Goal: Information Seeking & Learning: Learn about a topic

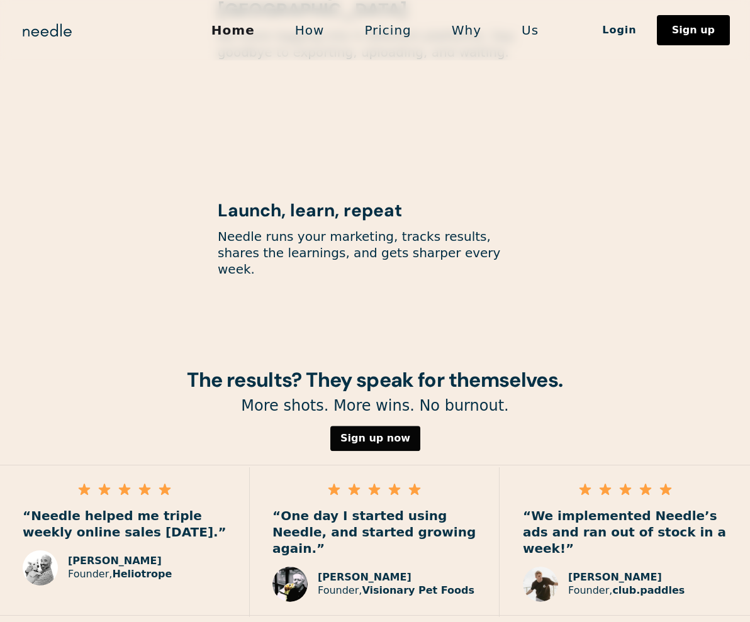
scroll to position [1646, 0]
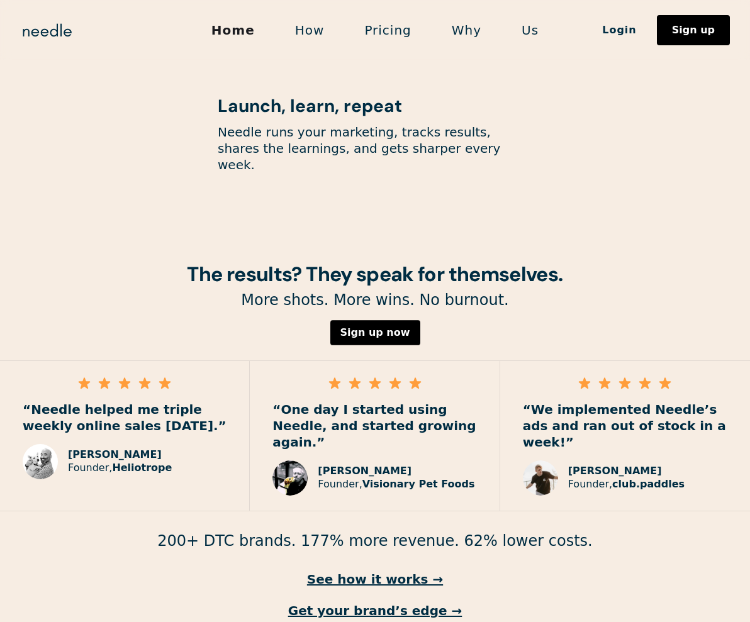
drag, startPoint x: 172, startPoint y: 392, endPoint x: 151, endPoint y: 391, distance: 20.8
click at [151, 401] on p "“Needle helped me triple weekly online sales [DATE].”" at bounding box center [125, 417] width 204 height 33
drag, startPoint x: 169, startPoint y: 435, endPoint x: 19, endPoint y: 391, distance: 156.7
click at [19, 391] on div "“Needle helped me triple weekly online sales [DATE].” [PERSON_NAME] Founder, He…" at bounding box center [125, 436] width 250 height 150
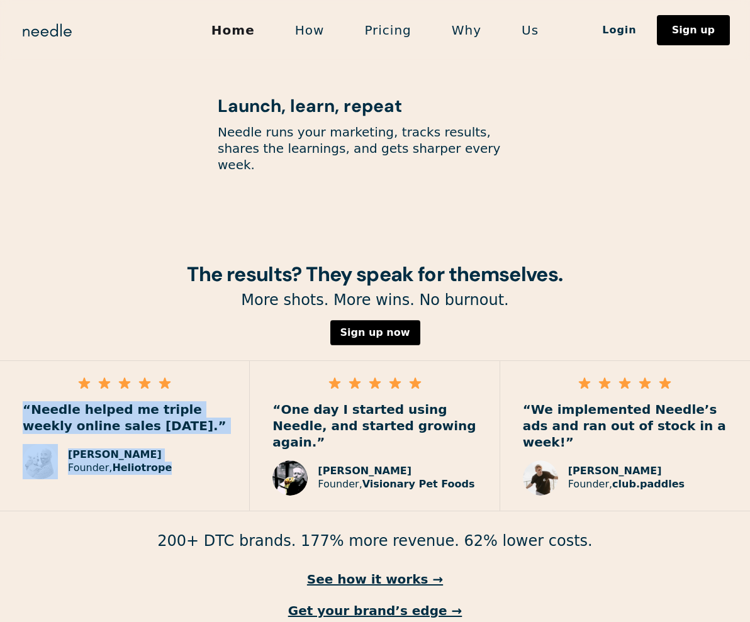
drag, startPoint x: 162, startPoint y: 438, endPoint x: 20, endPoint y: 381, distance: 153.3
click at [20, 381] on div "“Needle helped me triple weekly online sales [DATE].” [PERSON_NAME] Founder, He…" at bounding box center [125, 436] width 250 height 150
copy div "“Needle helped me triple weekly online sales [DATE].” [PERSON_NAME] Founder, He…"
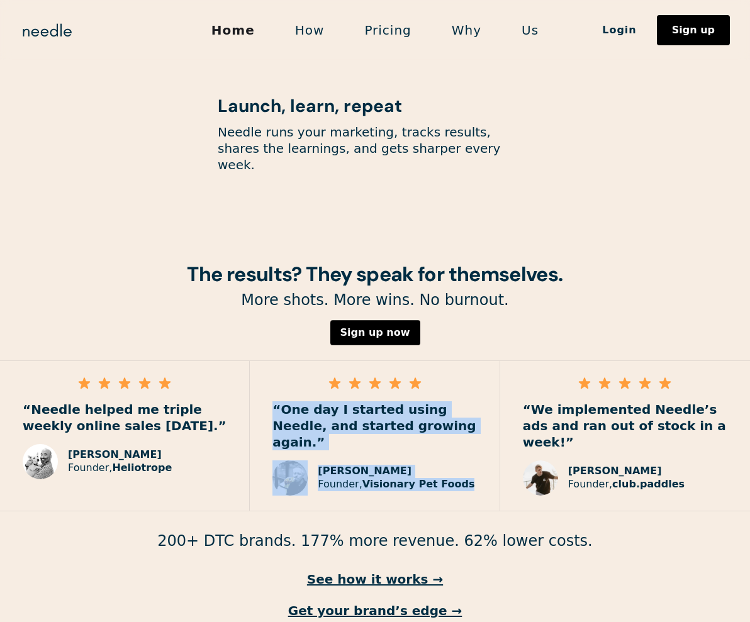
drag, startPoint x: 456, startPoint y: 434, endPoint x: 272, endPoint y: 383, distance: 190.8
click at [272, 383] on div "“One day I started using Needle, and started growing again.” [PERSON_NAME] Foun…" at bounding box center [375, 436] width 250 height 150
copy div "“One day I started using Needle, and started growing again.” [PERSON_NAME] Foun…"
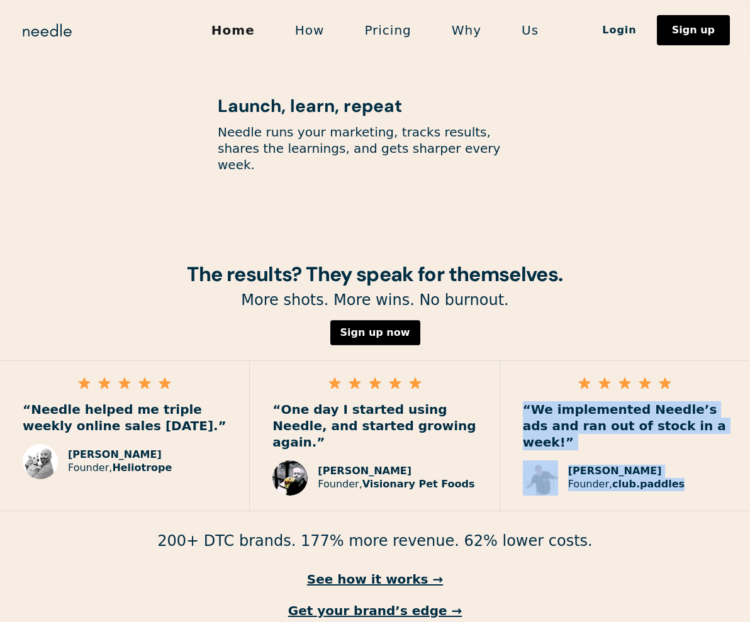
drag, startPoint x: 673, startPoint y: 435, endPoint x: 510, endPoint y: 381, distance: 171.7
click at [510, 381] on div "“We implemented Needle’s ads and ran out of stock in a week!” [PERSON_NAME] Fou…" at bounding box center [625, 436] width 250 height 150
copy div "“We implemented Needle’s ads and ran out of stock in a week!” [PERSON_NAME] Fou…"
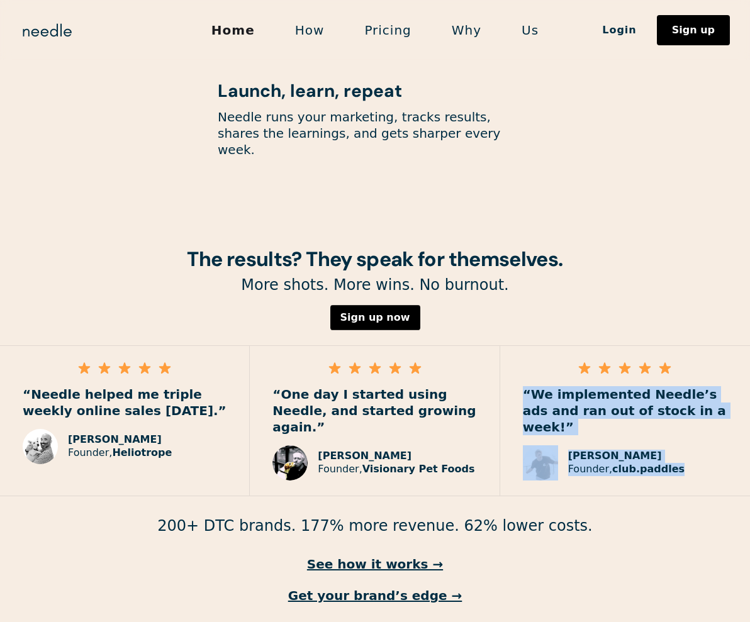
scroll to position [1684, 0]
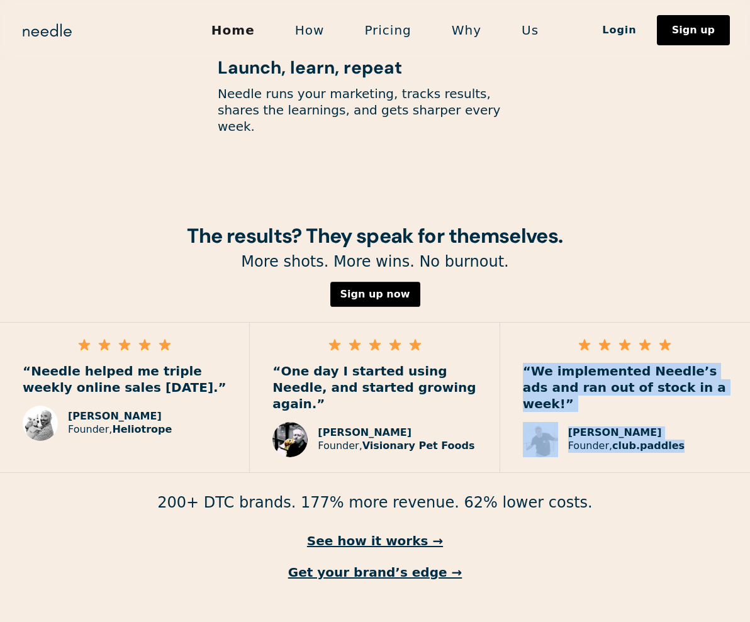
click at [306, 31] on link "How" at bounding box center [310, 30] width 70 height 26
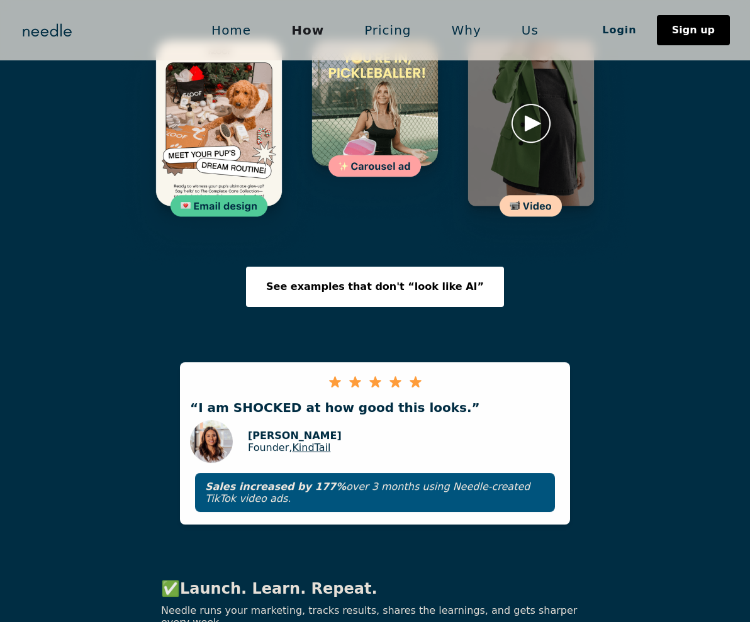
scroll to position [1997, 0]
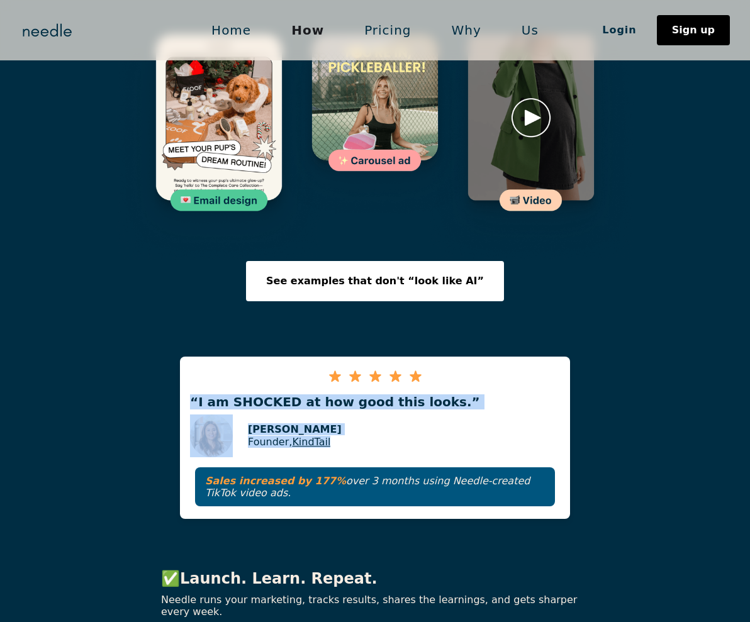
drag, startPoint x: 330, startPoint y: 380, endPoint x: 189, endPoint y: 337, distance: 147.3
click at [189, 357] on div "“I am SHOCKED at how good this looks.” Amy Kim Founder, KindTail Sales increase…" at bounding box center [375, 438] width 390 height 162
copy div "“I am SHOCKED at how good this looks.” Amy Kim Founder, KindTail"
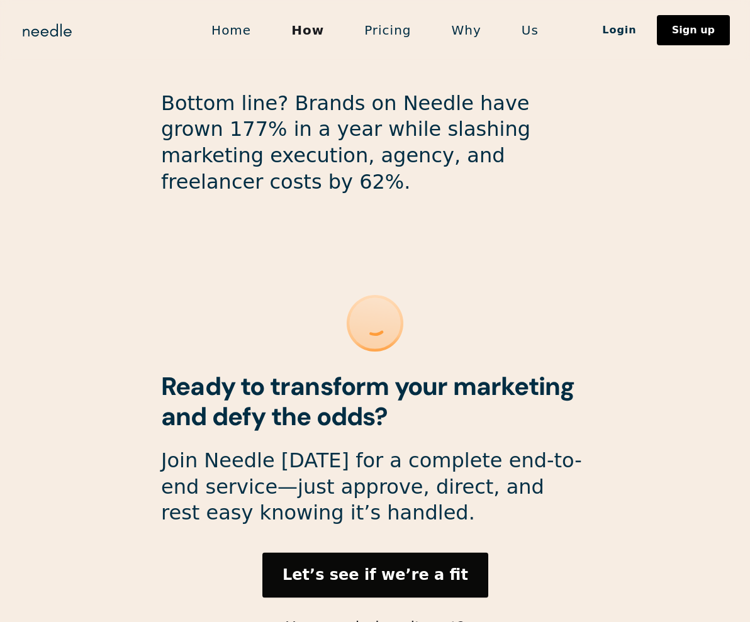
scroll to position [3290, 0]
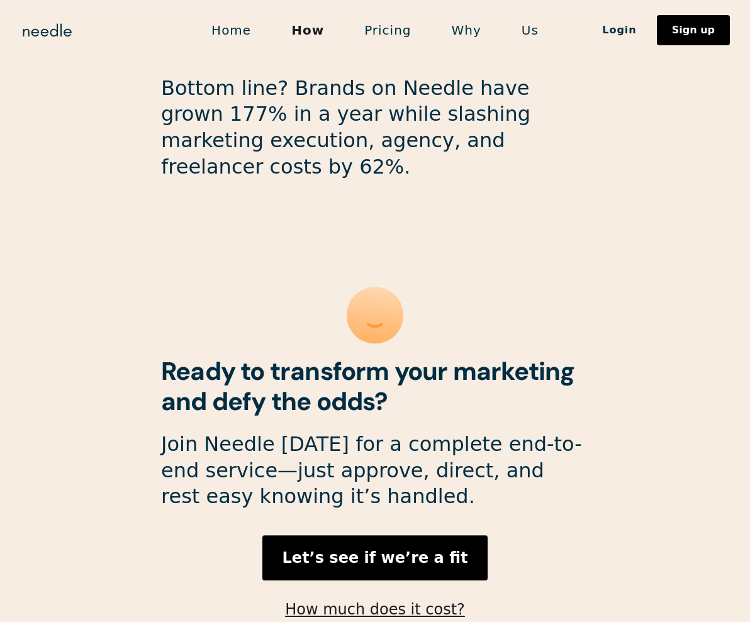
click at [388, 30] on link "Pricing" at bounding box center [387, 30] width 87 height 26
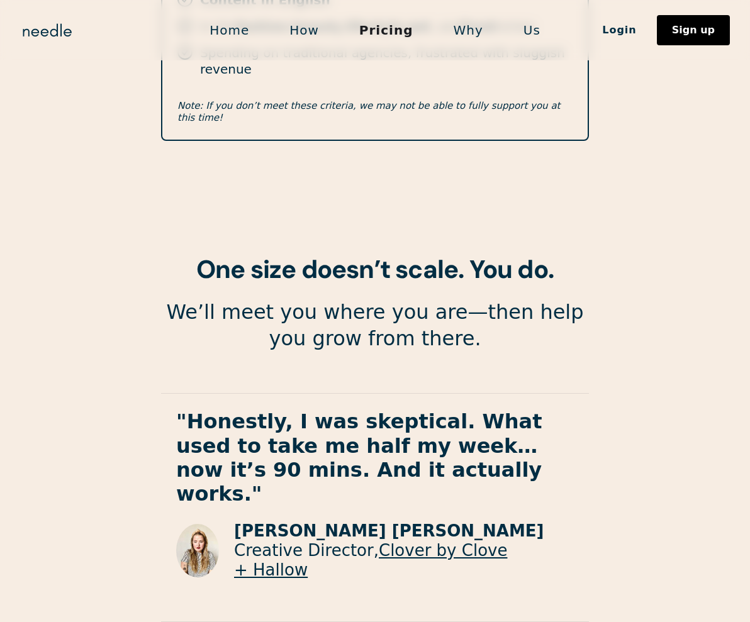
scroll to position [2233, 0]
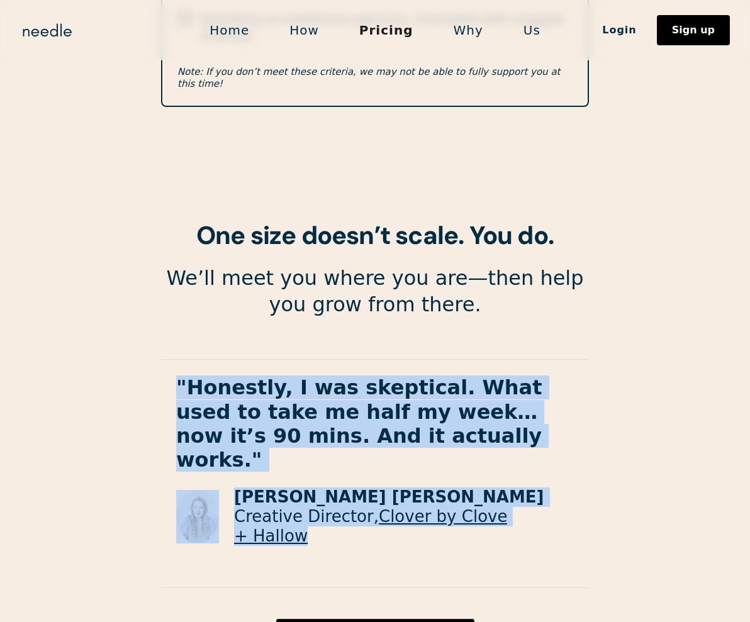
drag, startPoint x: 541, startPoint y: 377, endPoint x: 153, endPoint y: 262, distance: 404.8
click at [153, 262] on section "If this is you, let's grow together. Who it's for Ambitious Shopify & WooCommer…" at bounding box center [375, 248] width 750 height 1062
copy div ""Honestly, I was skeptical. What used to take me half my week… now it’s 90 mins…"
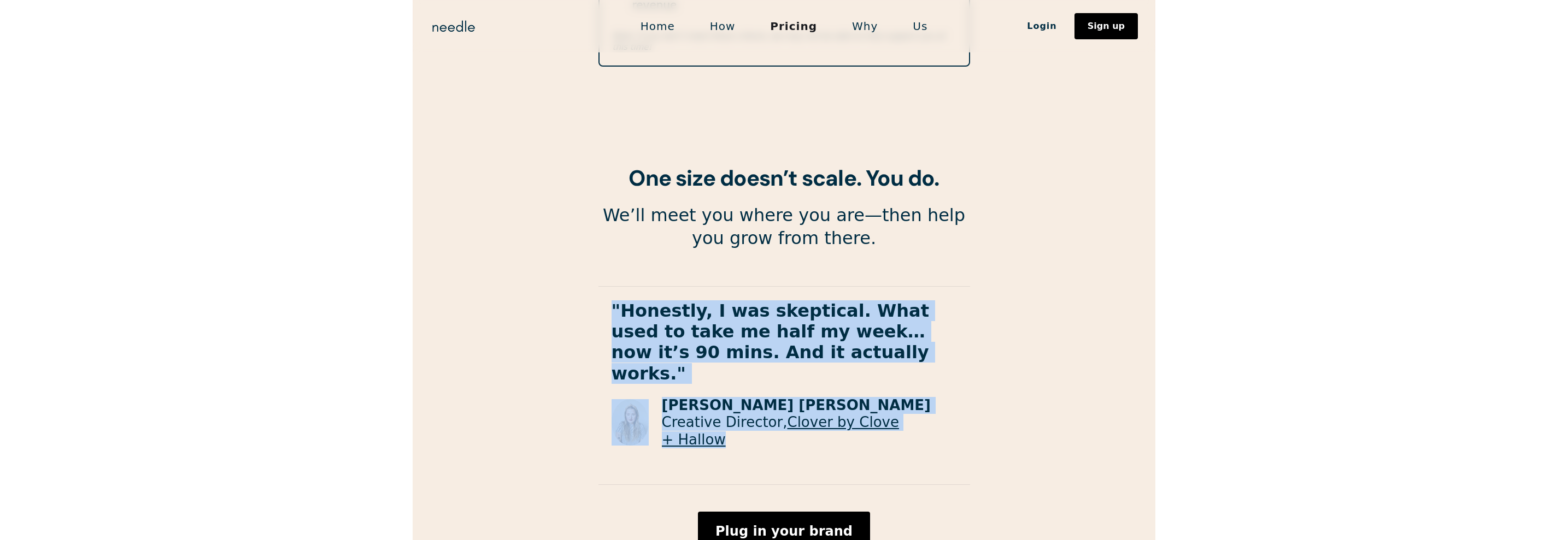
scroll to position [1905, 0]
